Goal: Register for event/course

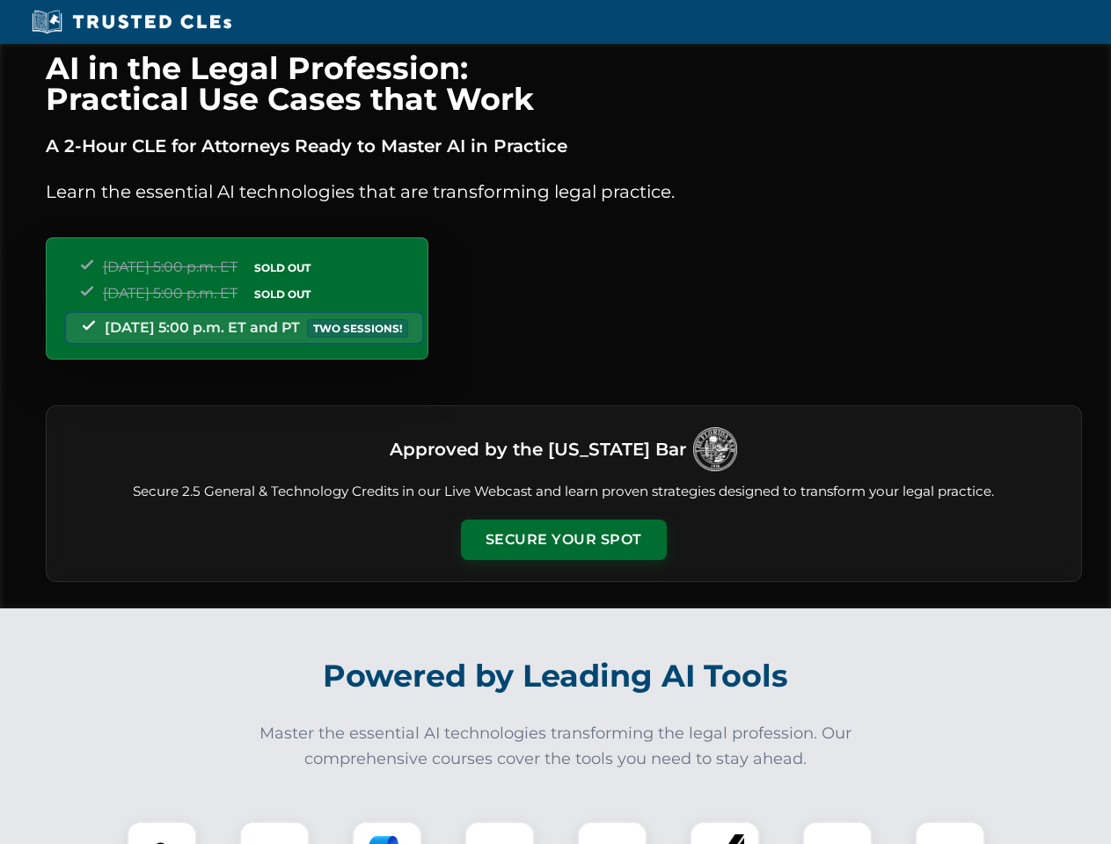
click at [563, 540] on button "Secure Your Spot" at bounding box center [564, 540] width 206 height 40
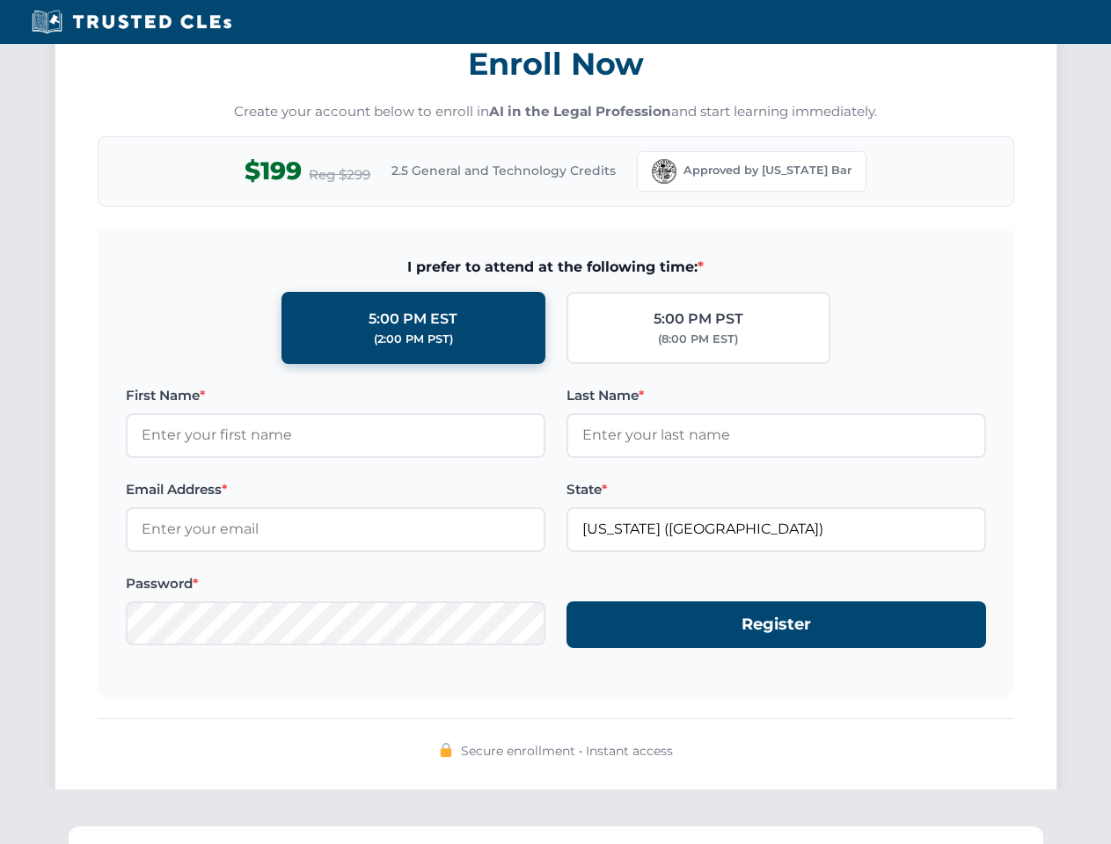
scroll to position [1727, 0]
